Goal: Information Seeking & Learning: Learn about a topic

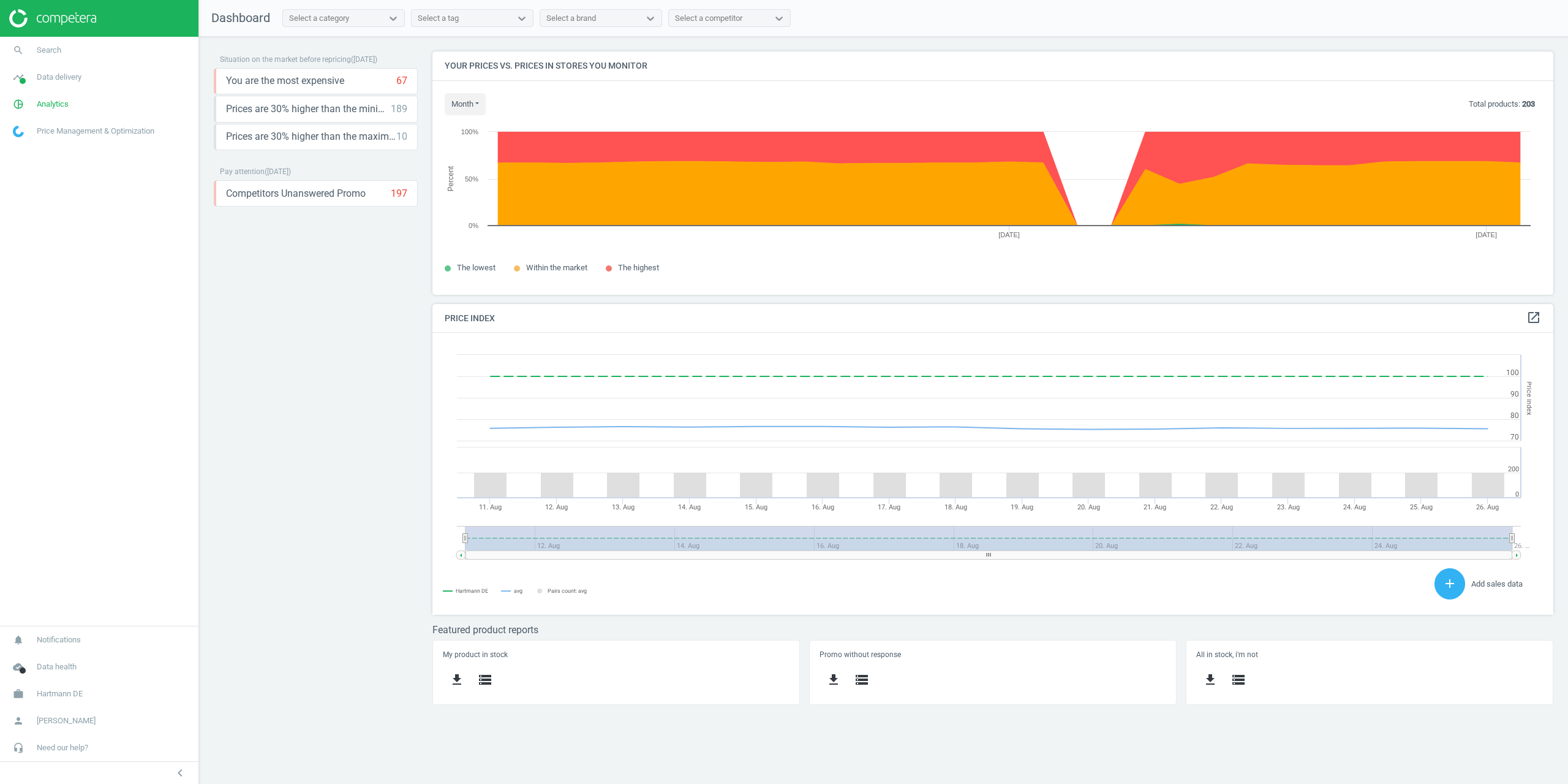
scroll to position [262, 1140]
click at [32, 92] on span "pie_chart_outlined" at bounding box center [19, 105] width 37 height 27
click at [34, 146] on span "Products" at bounding box center [27, 149] width 28 height 10
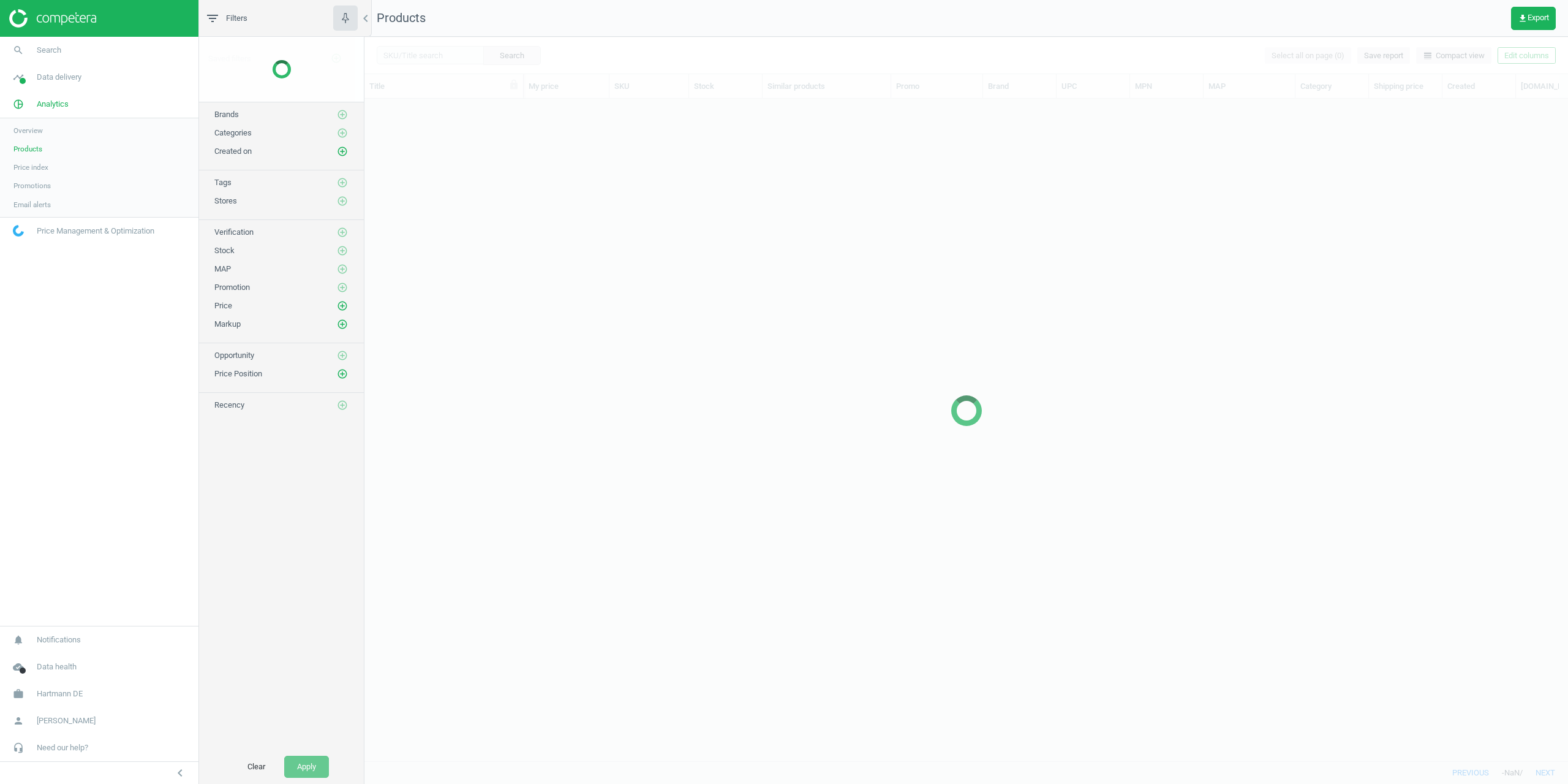
scroll to position [643, 1195]
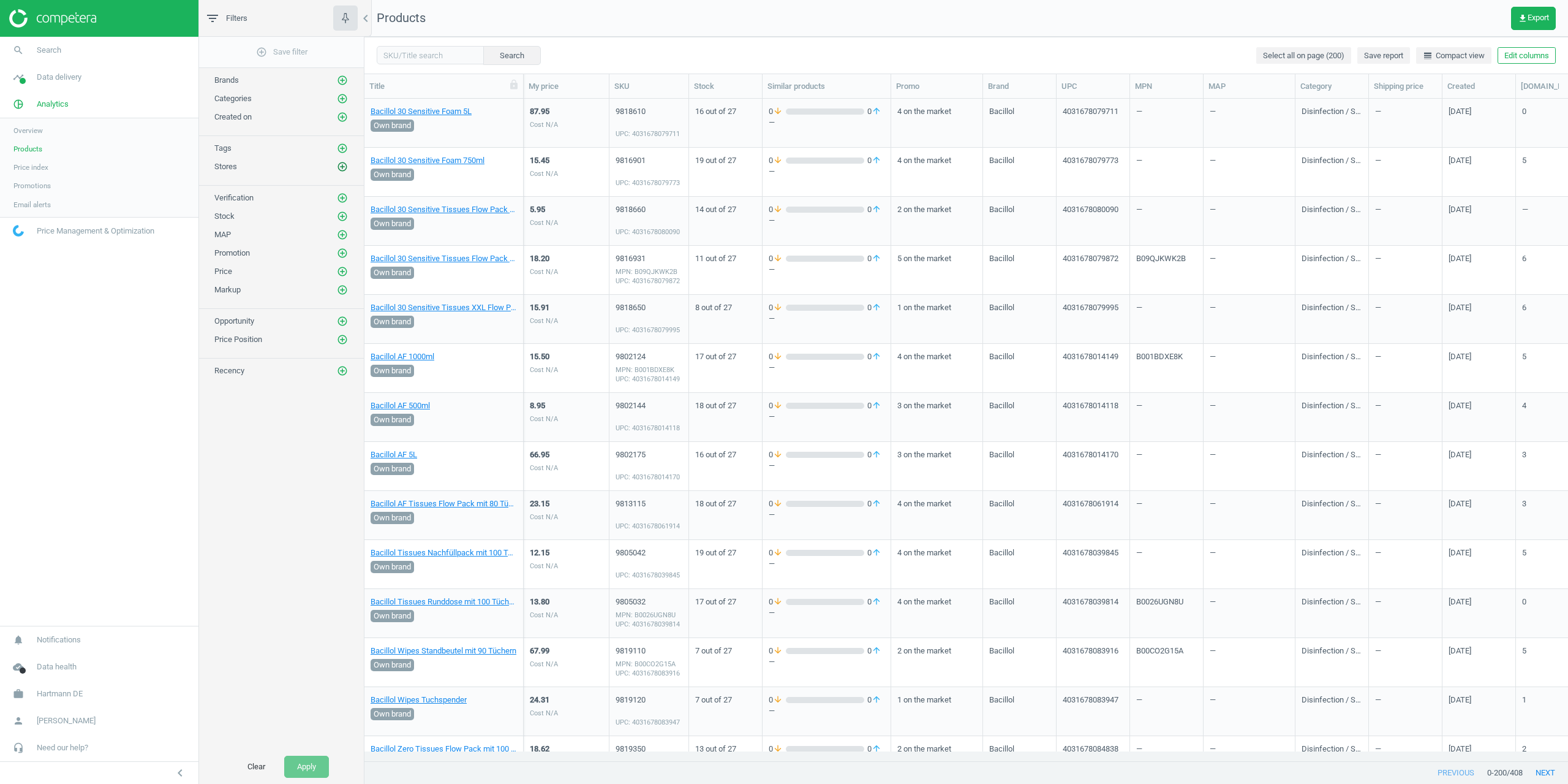
click at [341, 165] on icon "add_circle_outline" at bounding box center [342, 166] width 11 height 11
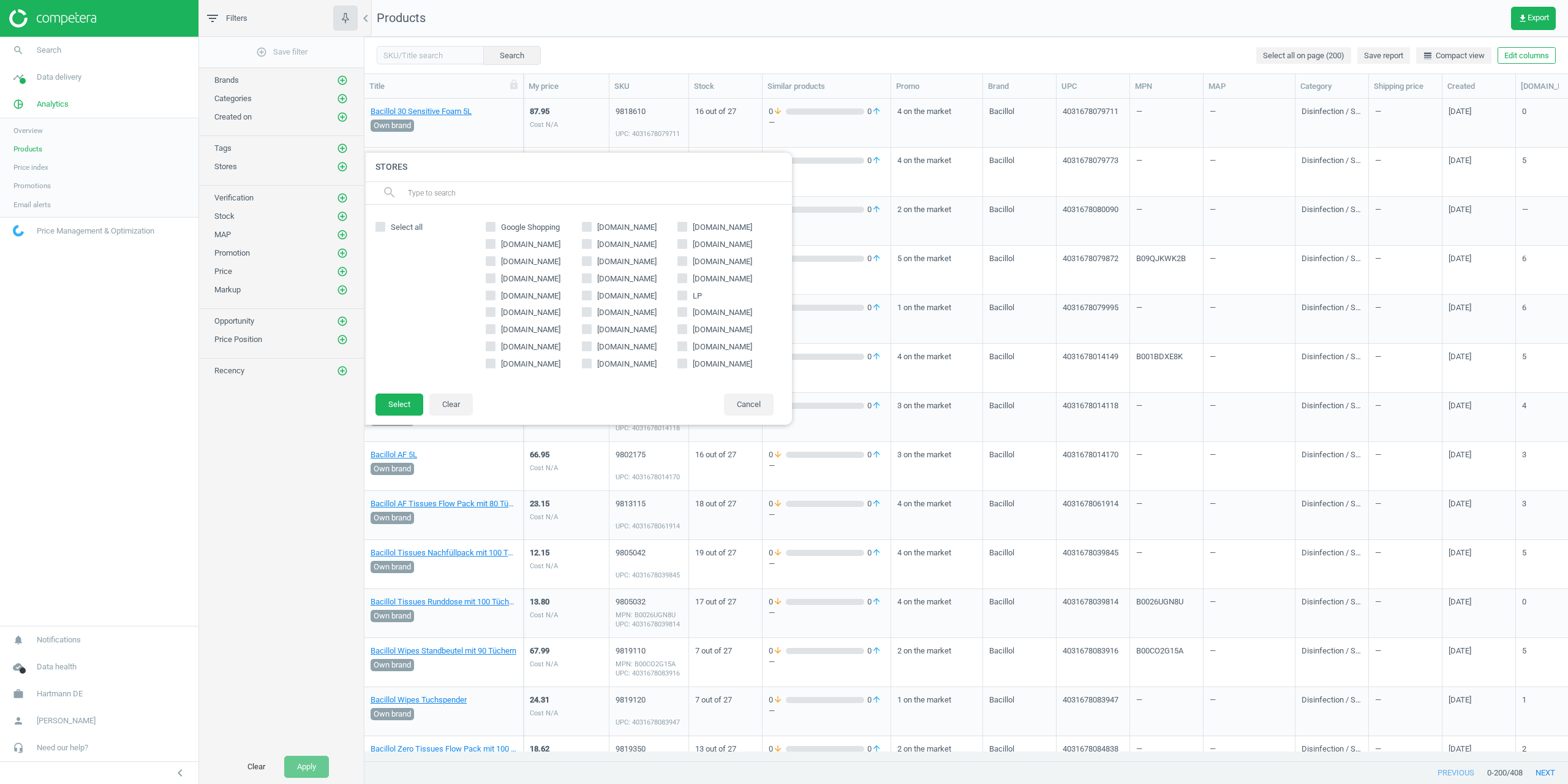
click at [515, 225] on span "Google Shopping" at bounding box center [530, 227] width 64 height 11
click at [495, 225] on input "Google Shopping" at bounding box center [490, 227] width 8 height 8
checkbox input "true"
click at [400, 402] on button "Select" at bounding box center [399, 405] width 48 height 22
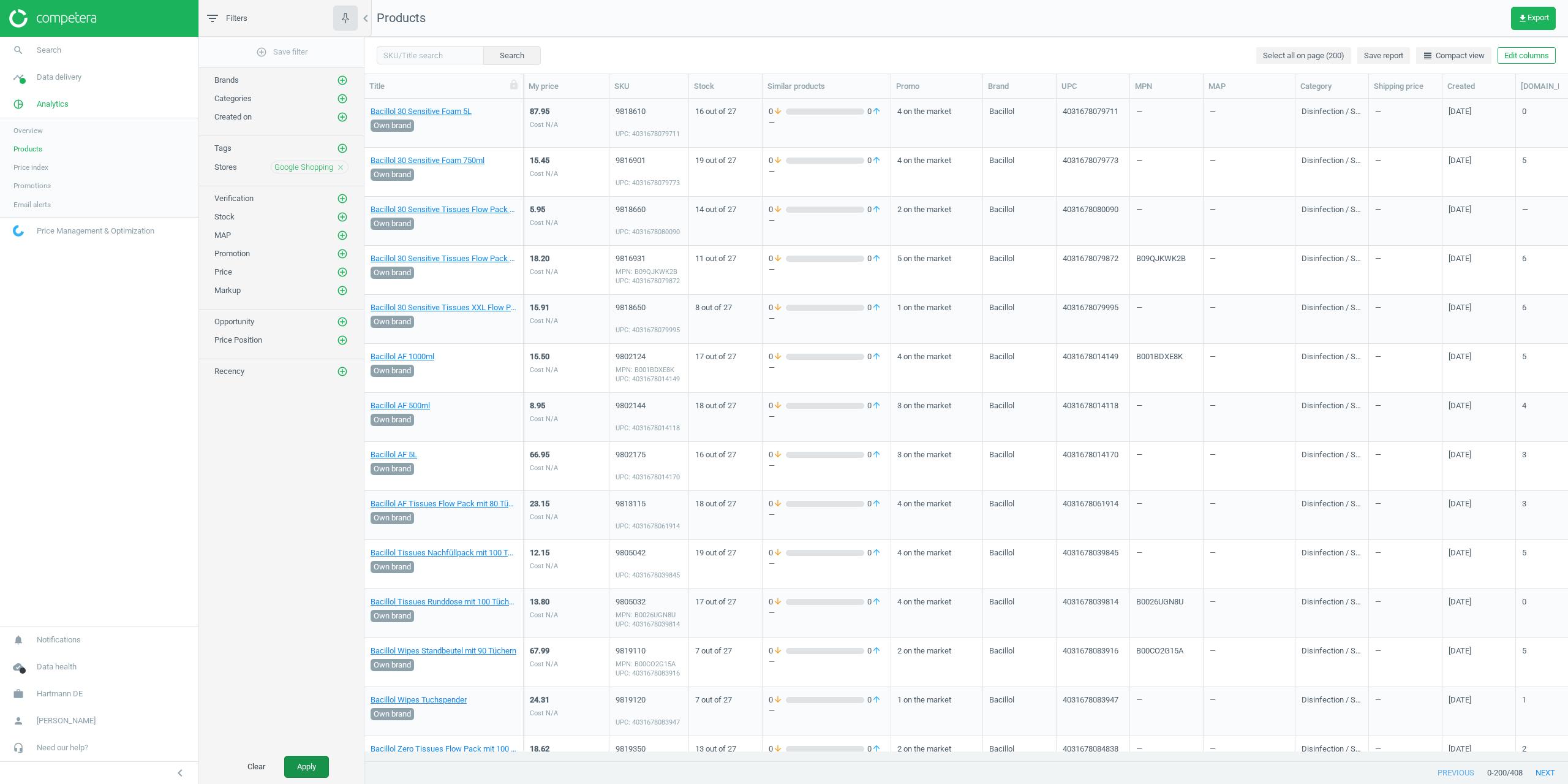
click at [298, 756] on button "Apply" at bounding box center [307, 766] width 45 height 22
click at [343, 218] on icon "add_circle_outline" at bounding box center [342, 216] width 11 height 11
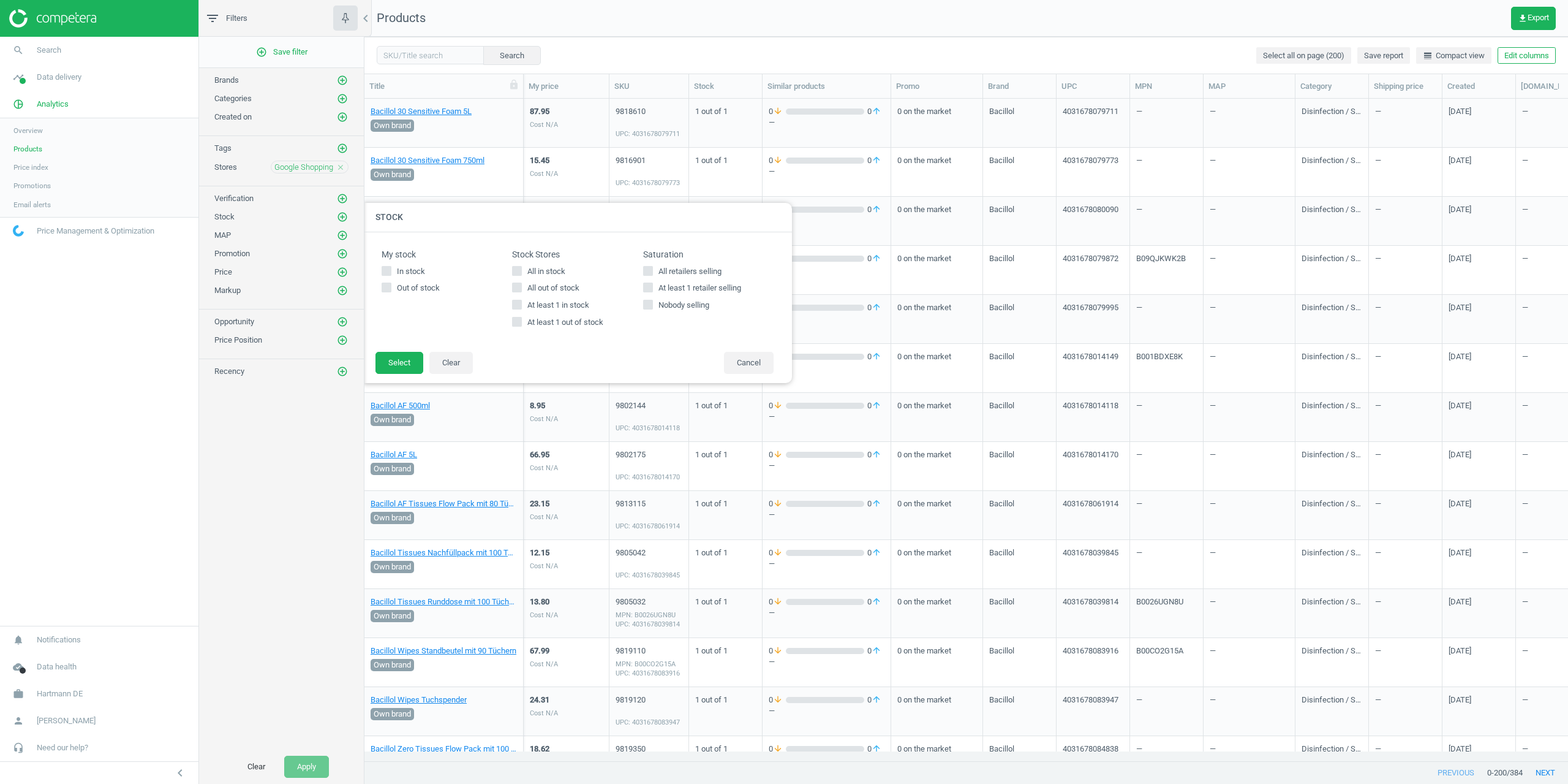
click at [522, 300] on icon at bounding box center [517, 305] width 10 height 10
click at [522, 301] on input "At least 1 in stock" at bounding box center [517, 305] width 8 height 8
checkbox input "true"
click at [401, 351] on div "My stock In stock Out of stock Stock Stores All in stock All out of stock At le…" at bounding box center [577, 292] width 429 height 119
click at [397, 361] on button "Select" at bounding box center [399, 363] width 48 height 22
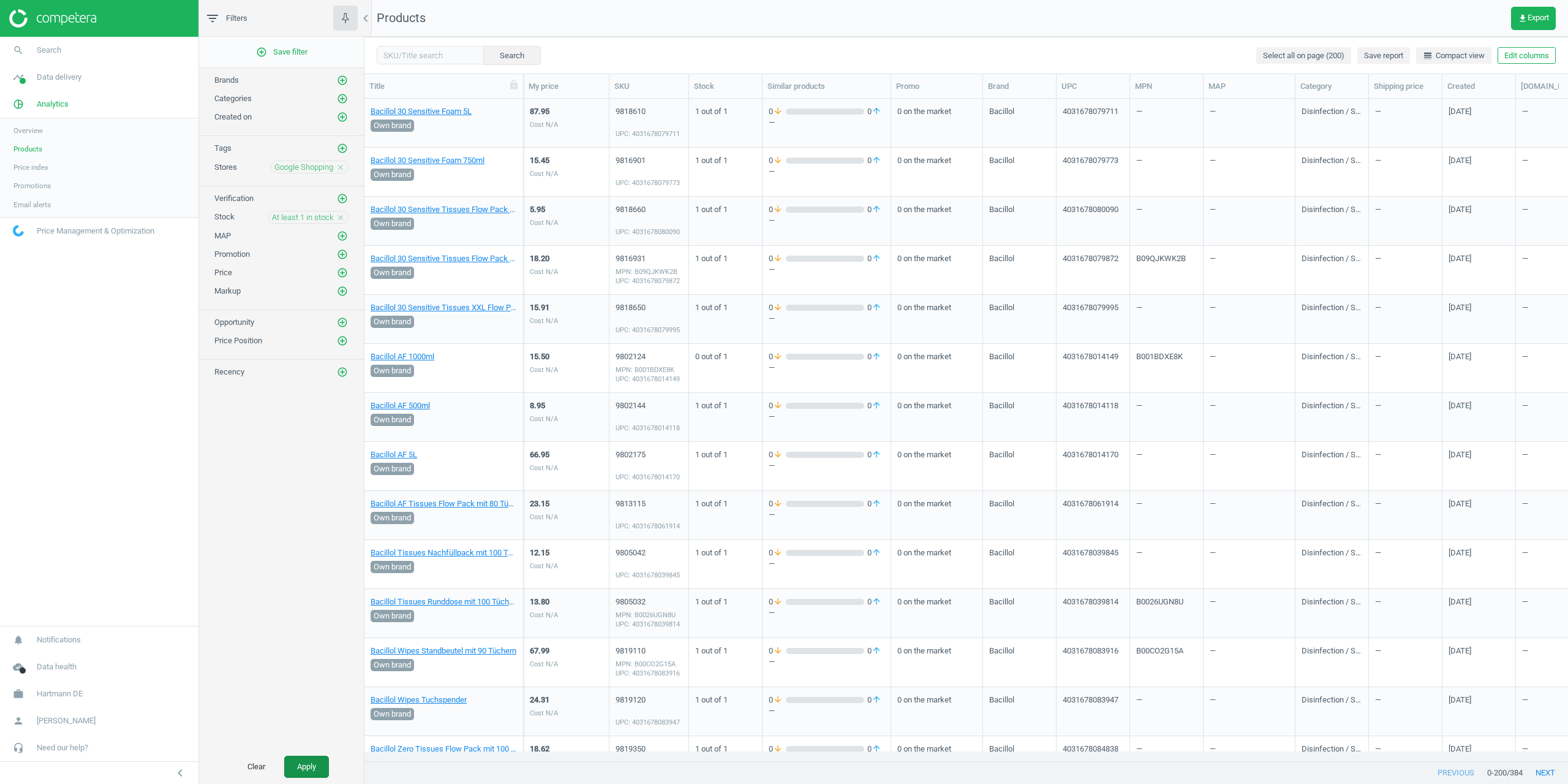
click at [296, 771] on button "Apply" at bounding box center [307, 766] width 45 height 22
click at [413, 106] on div "Bacillol 30 Sensitive Foam 5L Own brand" at bounding box center [444, 122] width 147 height 46
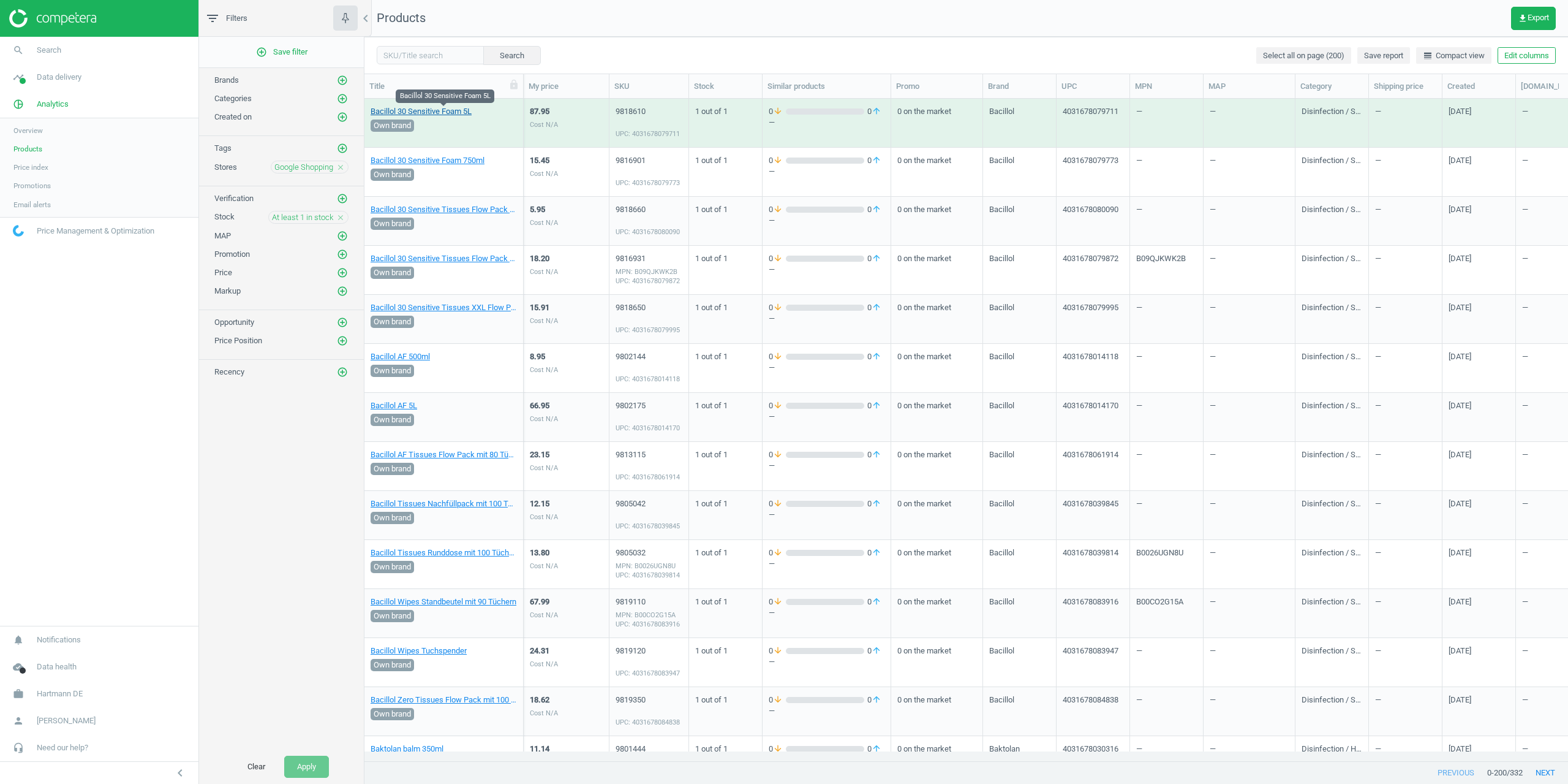
click at [414, 109] on link "Bacillol 30 Sensitive Foam 5L" at bounding box center [420, 110] width 101 height 11
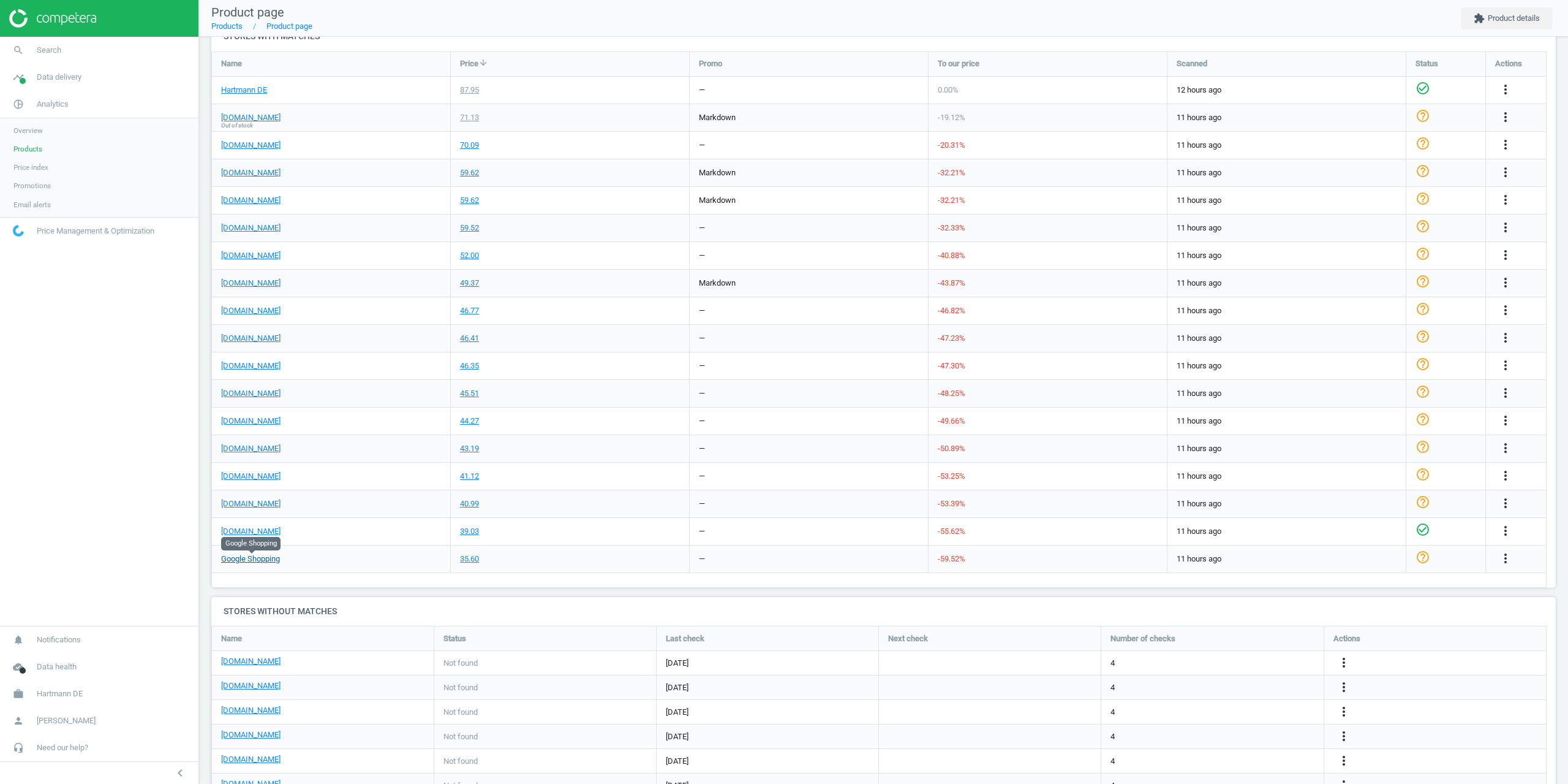
scroll to position [426, 0]
drag, startPoint x: 255, startPoint y: 566, endPoint x: 251, endPoint y: 555, distance: 11.7
click at [1079, 27] on nav "Product page Products Product page extension Product details" at bounding box center [883, 19] width 1369 height 37
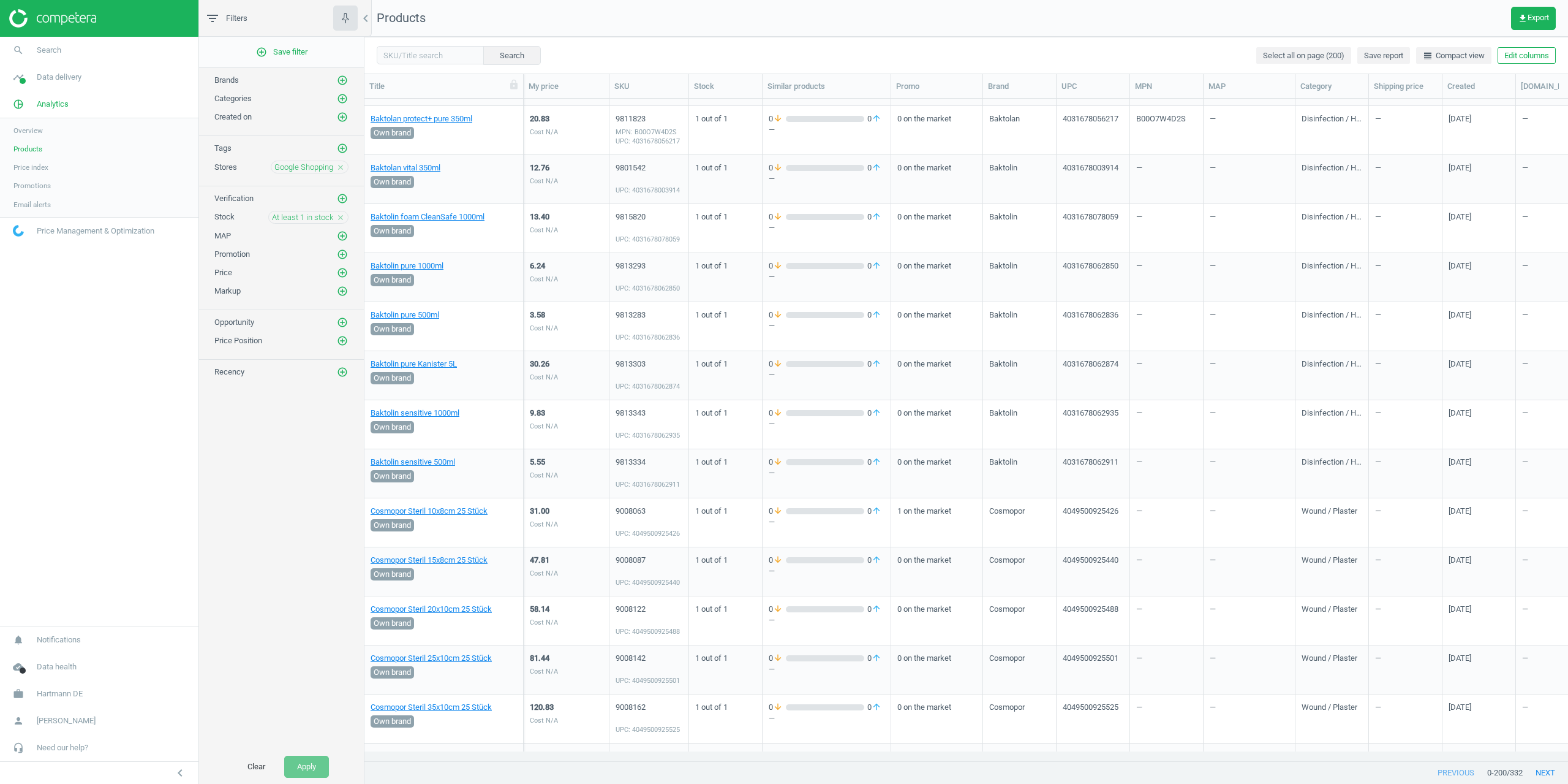
scroll to position [1164, 0]
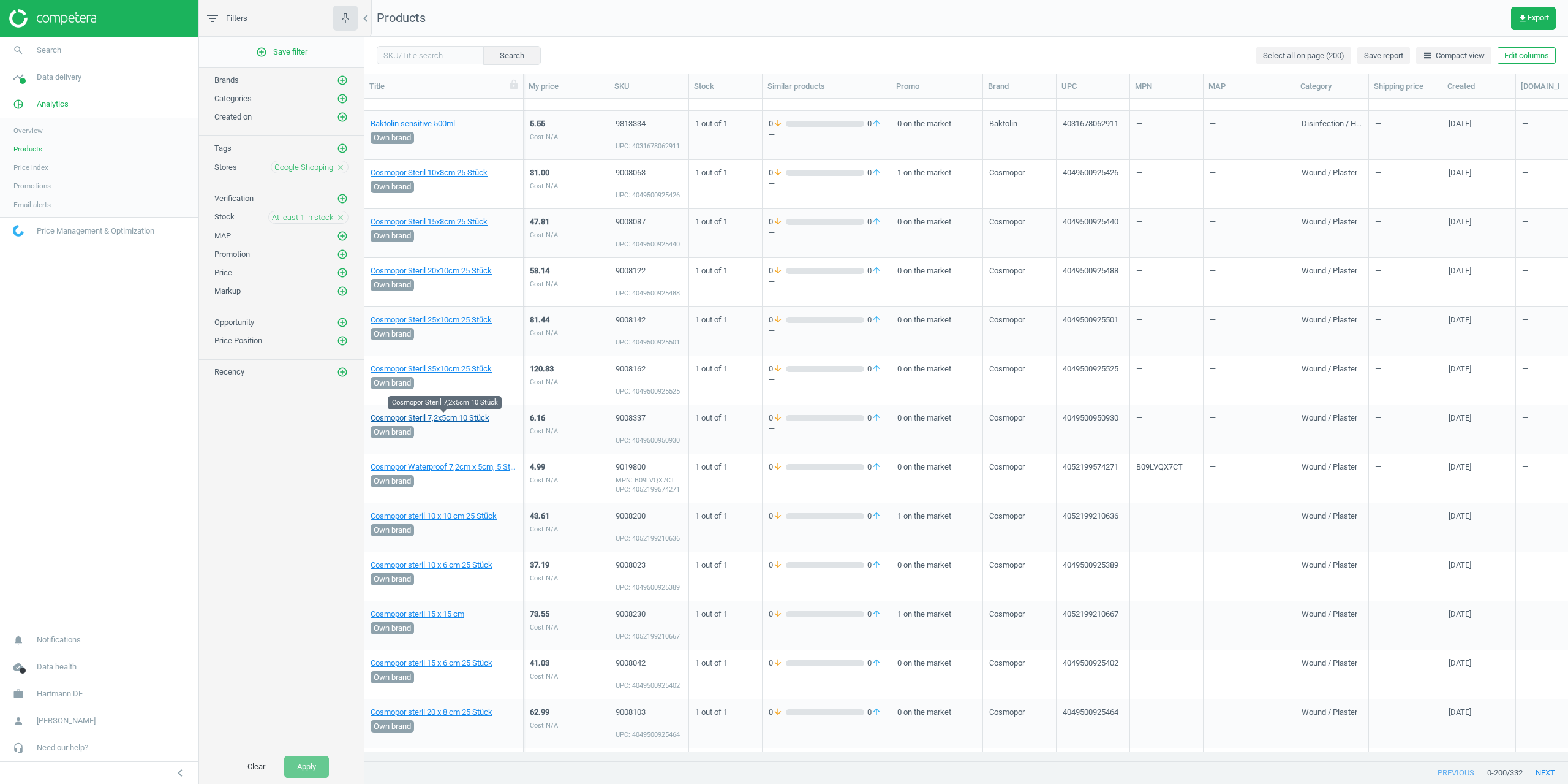
click at [454, 416] on link "Cosmopor Steril 7,2x5cm 10 Stück" at bounding box center [430, 417] width 119 height 11
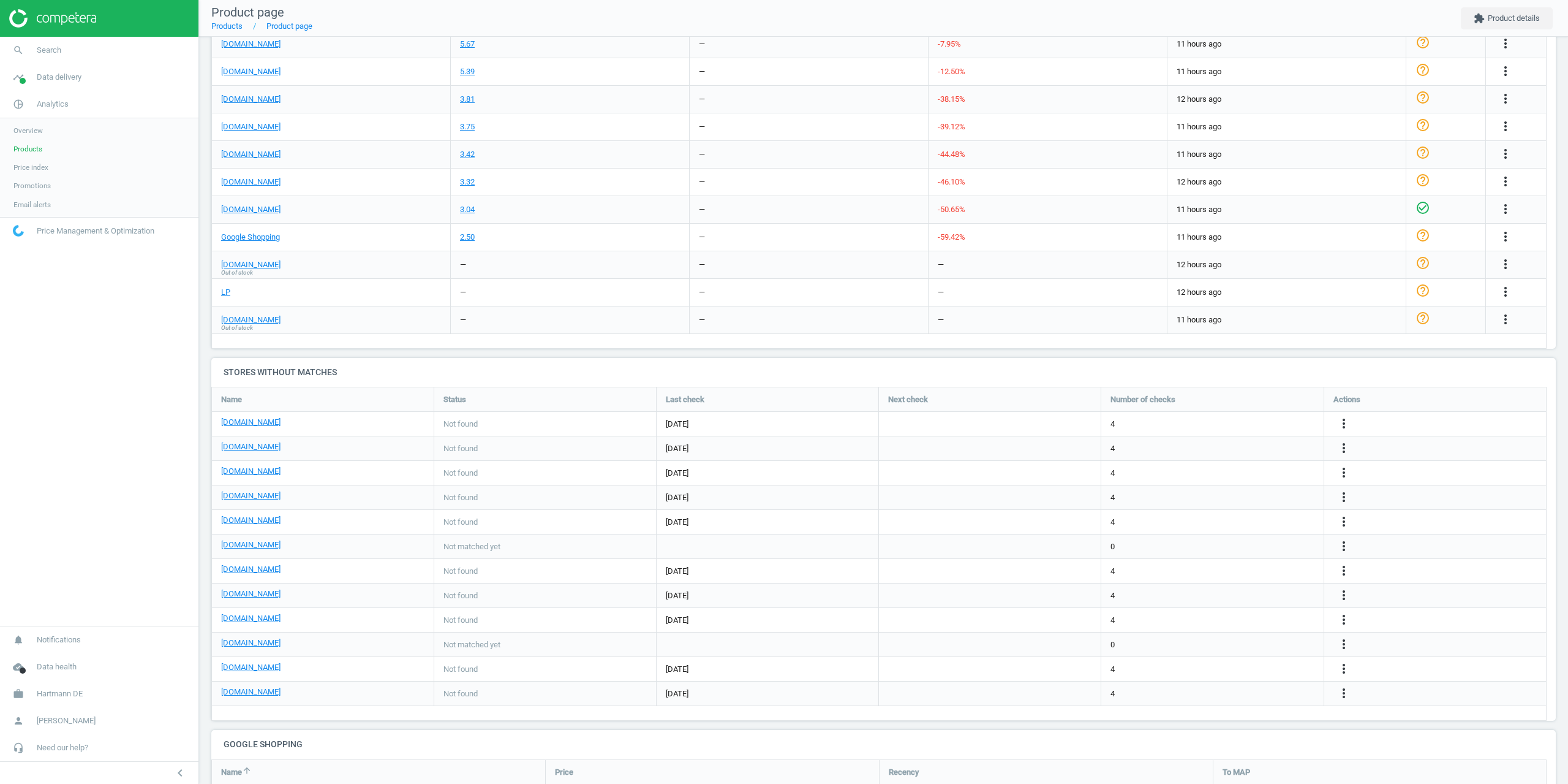
scroll to position [6, 6]
